Goal: Transaction & Acquisition: Purchase product/service

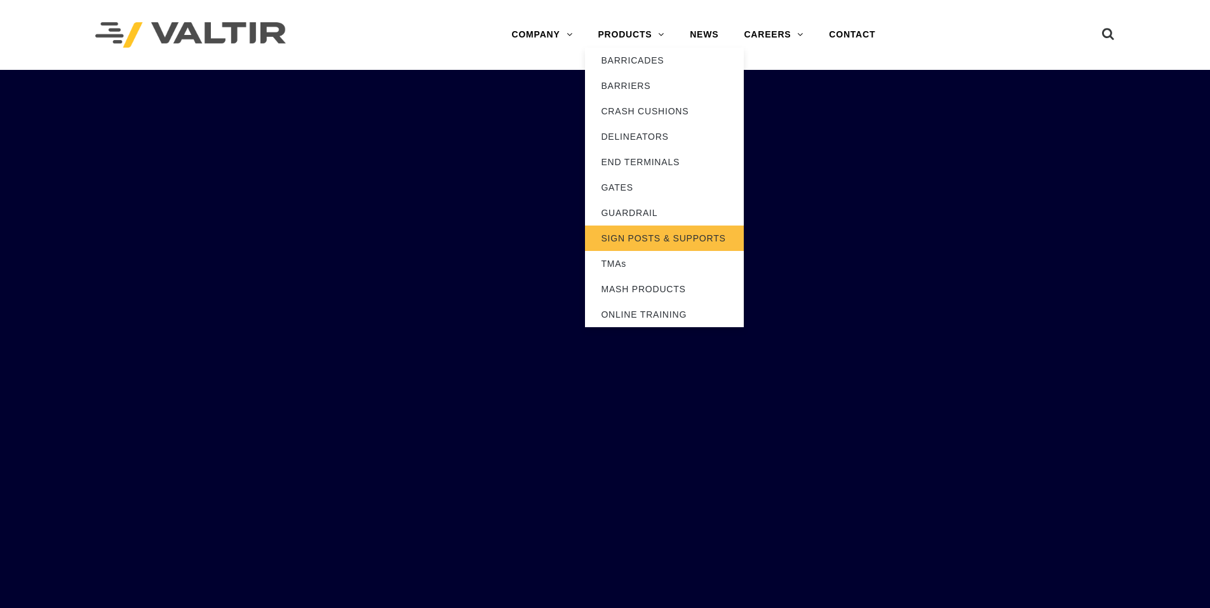
click at [625, 240] on link "SIGN POSTS & SUPPORTS" at bounding box center [664, 238] width 159 height 25
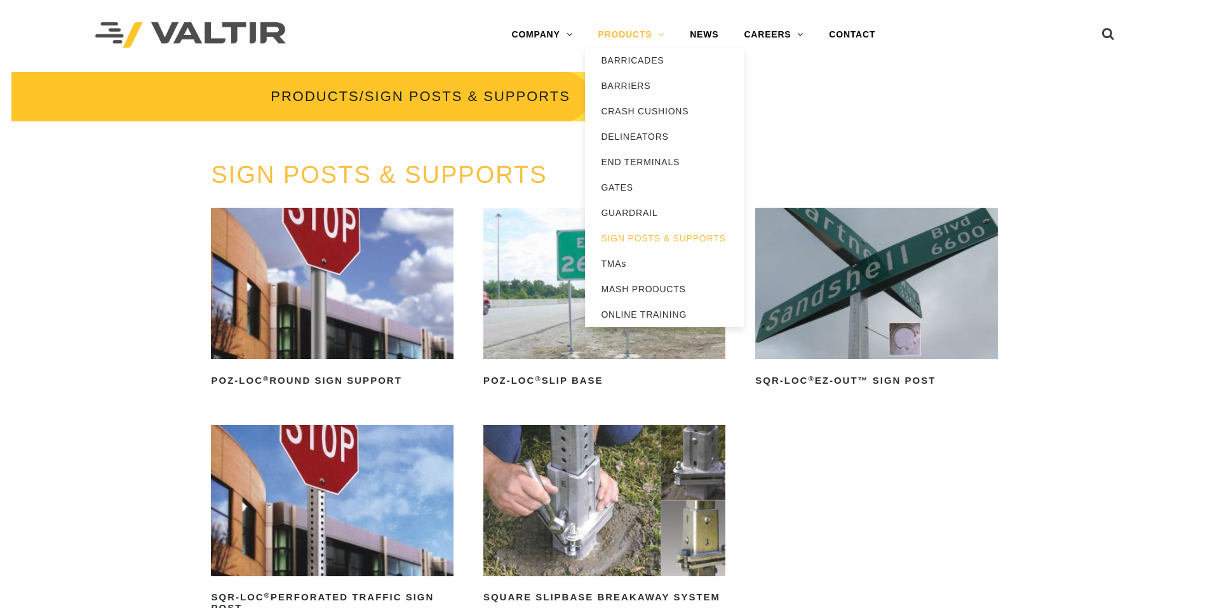
click at [654, 37] on link "PRODUCTS" at bounding box center [631, 34] width 92 height 25
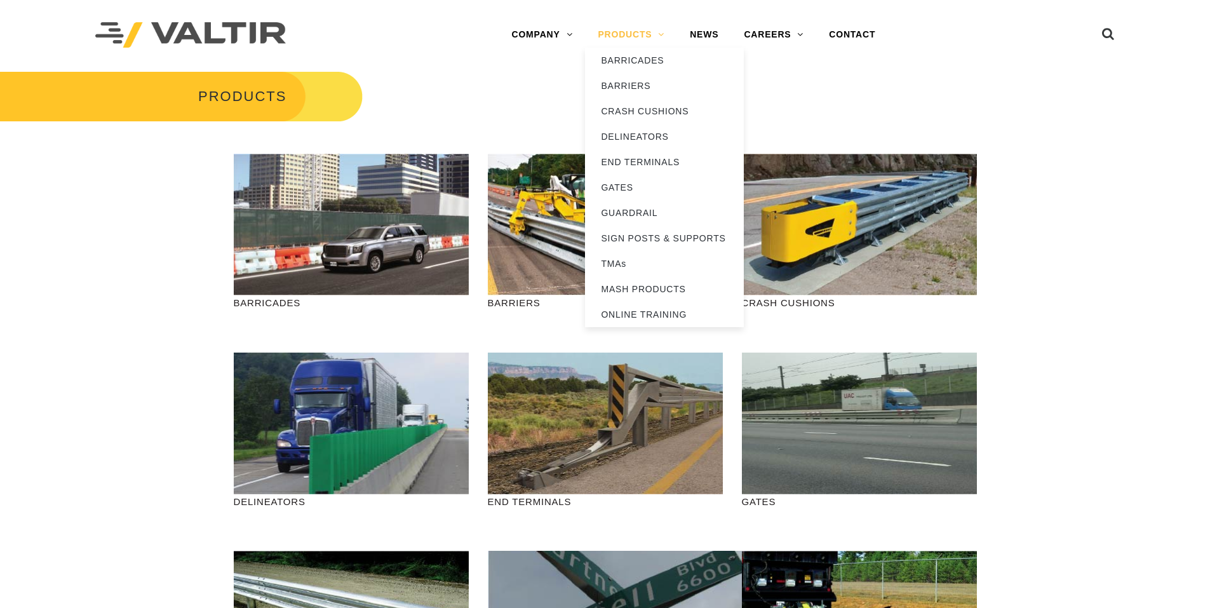
click at [651, 41] on link "PRODUCTS" at bounding box center [631, 34] width 92 height 25
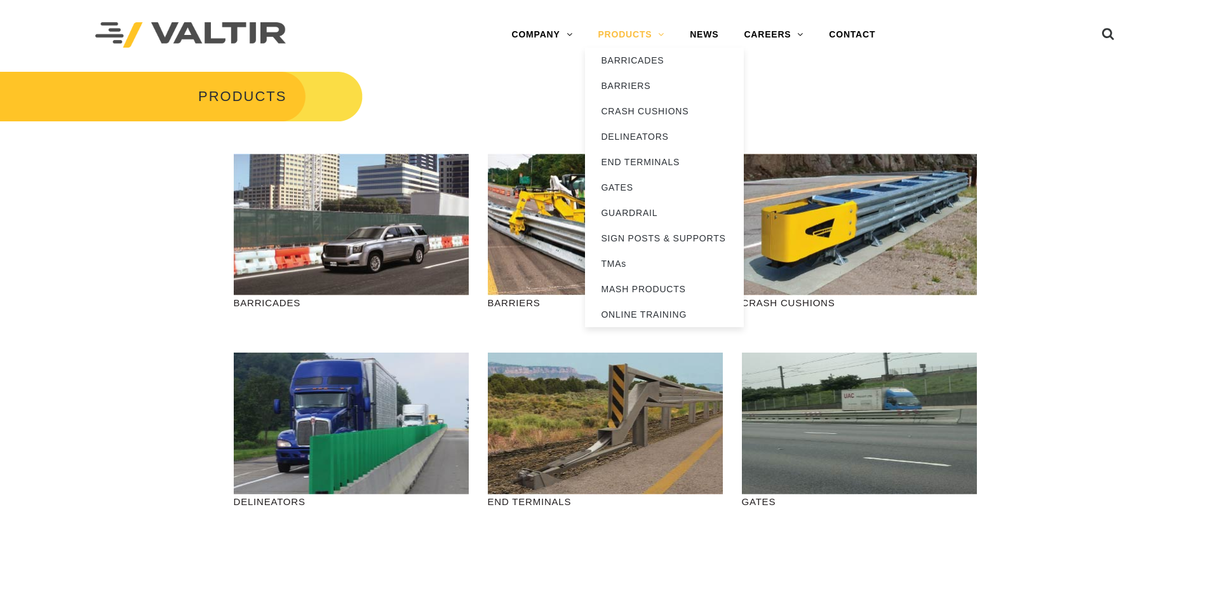
click at [665, 31] on link "PRODUCTS" at bounding box center [631, 34] width 92 height 25
click at [628, 109] on link "CRASH CUSHIONS" at bounding box center [664, 110] width 159 height 25
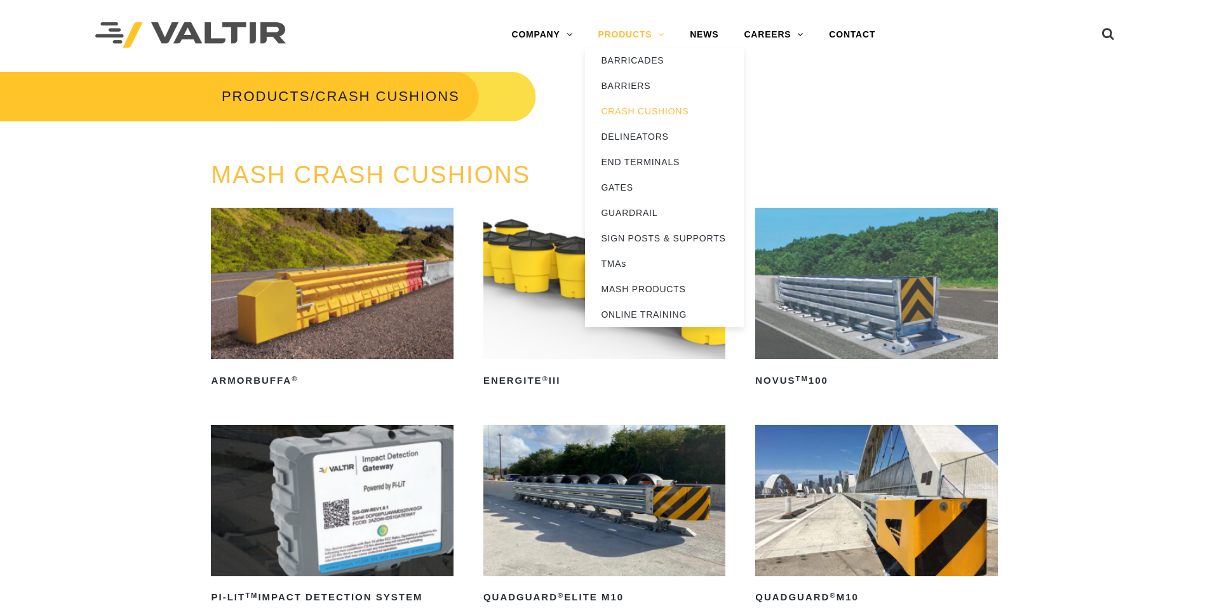
click at [609, 36] on link "PRODUCTS" at bounding box center [631, 34] width 92 height 25
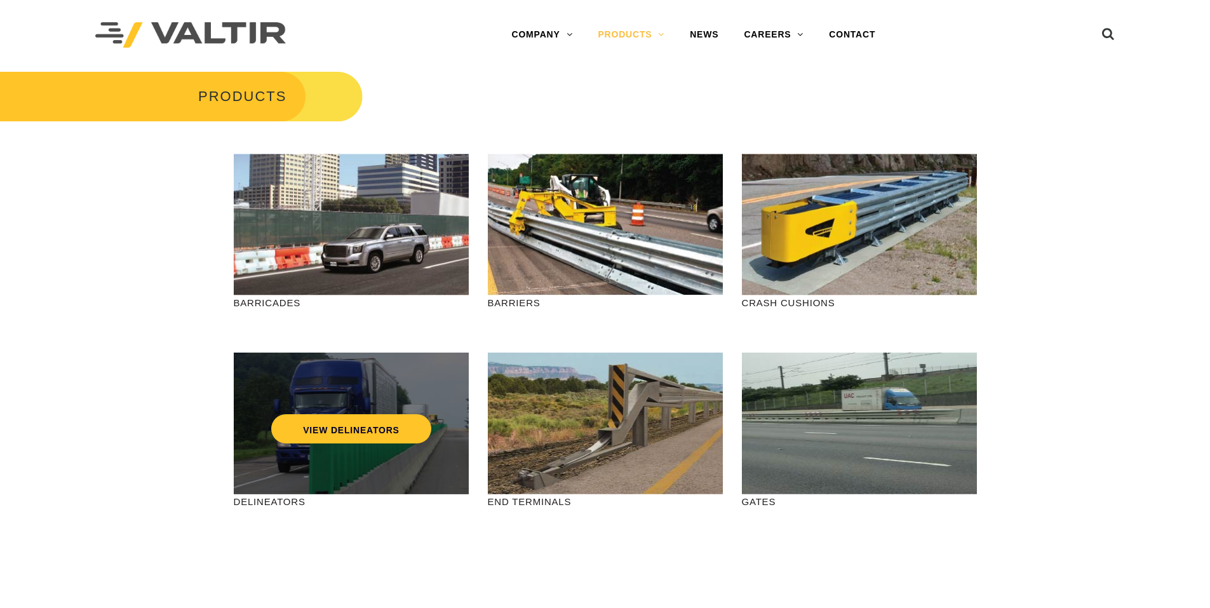
click at [366, 482] on div "VIEW DELINEATORS" at bounding box center [351, 424] width 235 height 142
click at [336, 426] on link "VIEW DELINEATORS" at bounding box center [351, 428] width 160 height 29
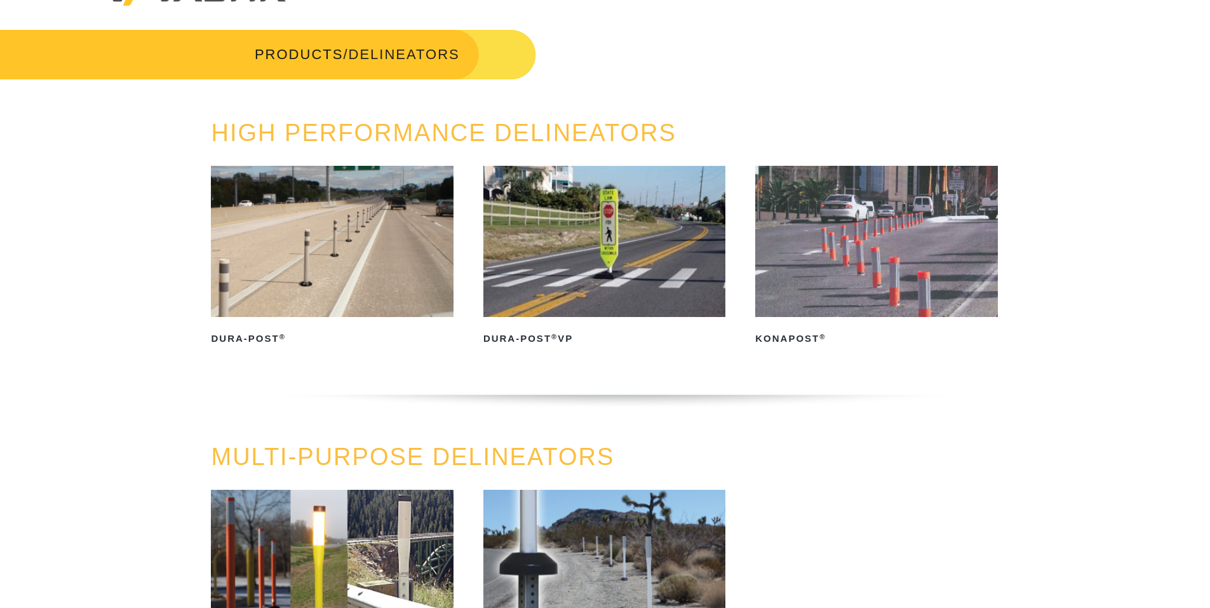
scroll to position [191, 0]
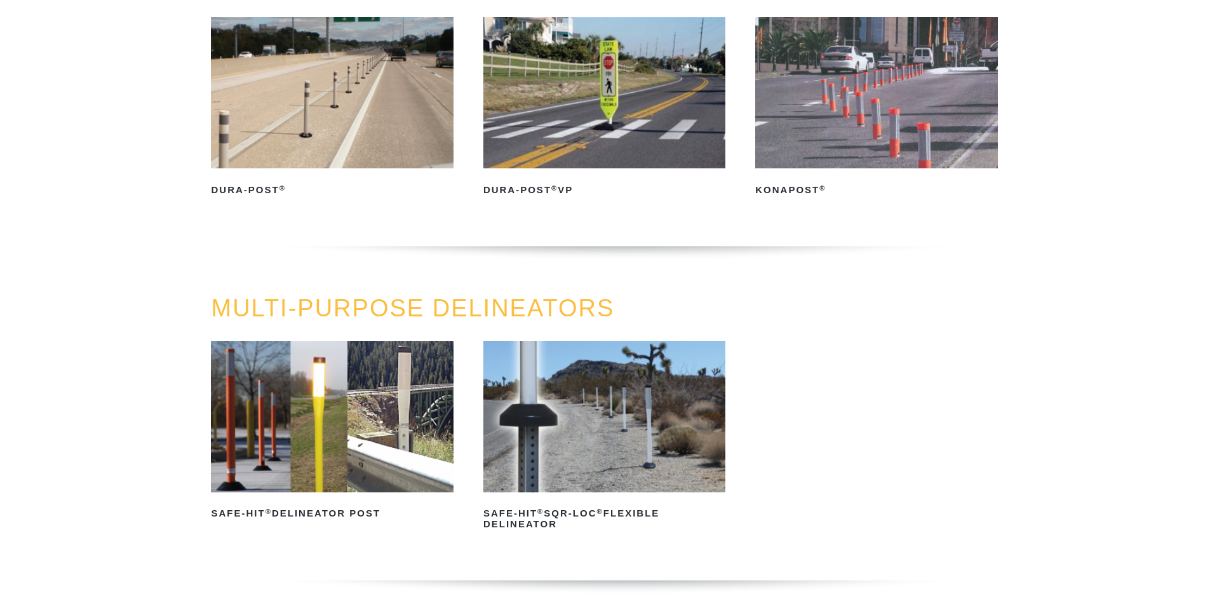
click at [382, 410] on img at bounding box center [332, 416] width 242 height 151
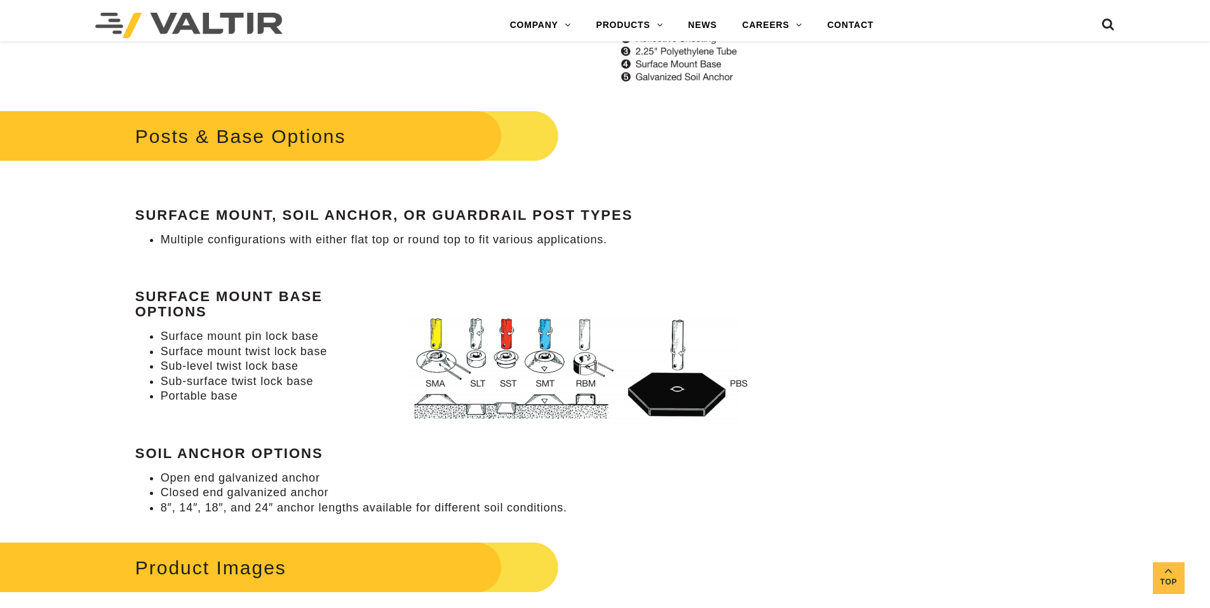
scroll to position [1461, 0]
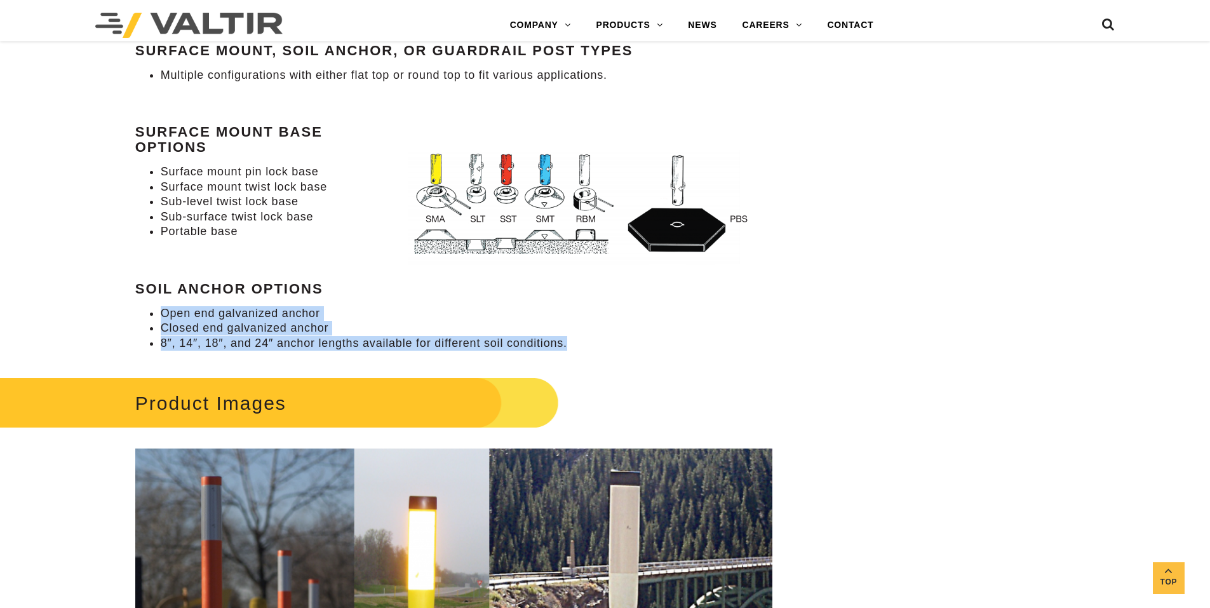
drag, startPoint x: 161, startPoint y: 312, endPoint x: 586, endPoint y: 350, distance: 426.8
click at [586, 350] on ul "Open end galvanized anchor Closed end galvanized anchor 8″, 14″, 18″, and 24″ a…" at bounding box center [453, 328] width 637 height 44
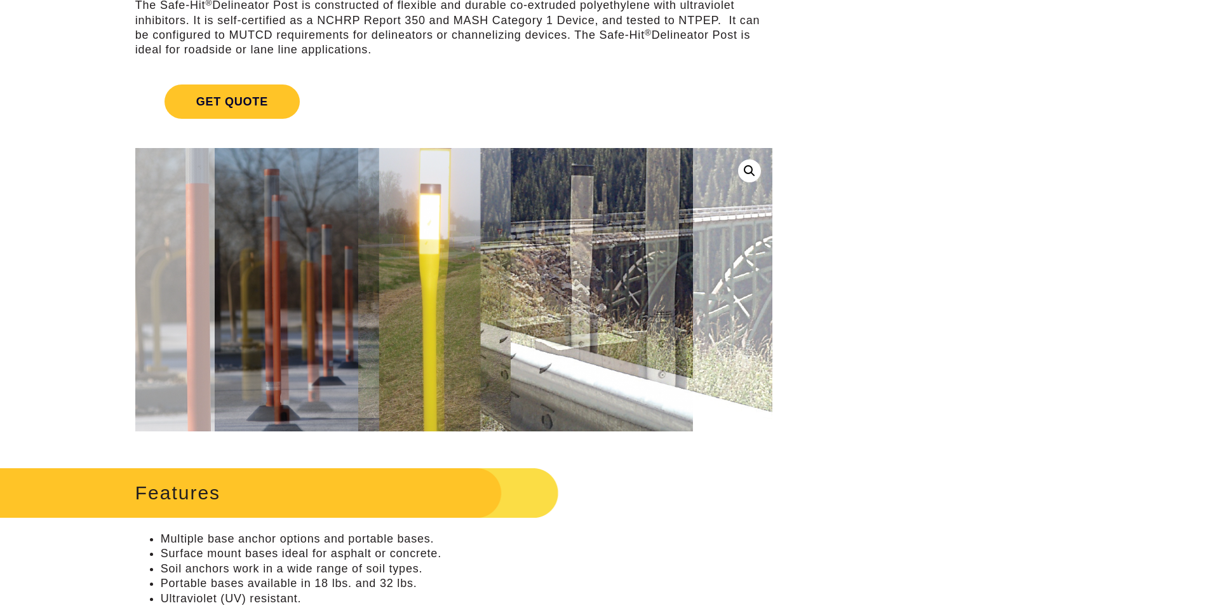
scroll to position [0, 0]
